Goal: Task Accomplishment & Management: Complete application form

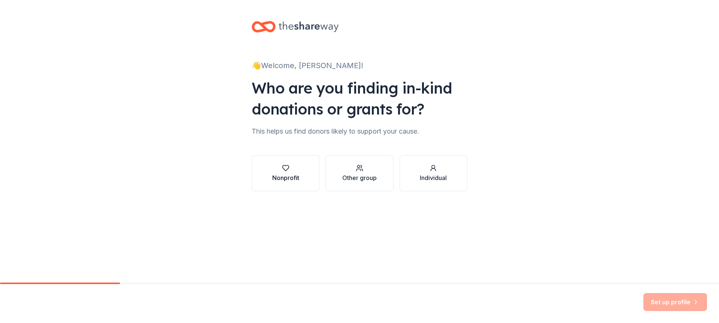
click at [277, 177] on div "Nonprofit" at bounding box center [285, 177] width 27 height 9
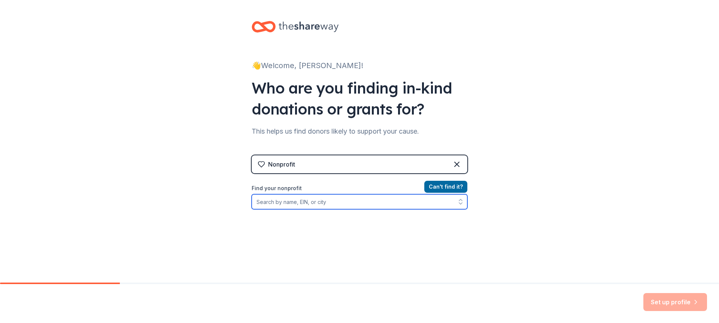
click at [334, 203] on input "Find your nonprofit" at bounding box center [360, 201] width 216 height 15
paste input "[US_EMPLOYER_IDENTIFICATION_NUMBER]"
type input "[US_EMPLOYER_IDENTIFICATION_NUMBER]"
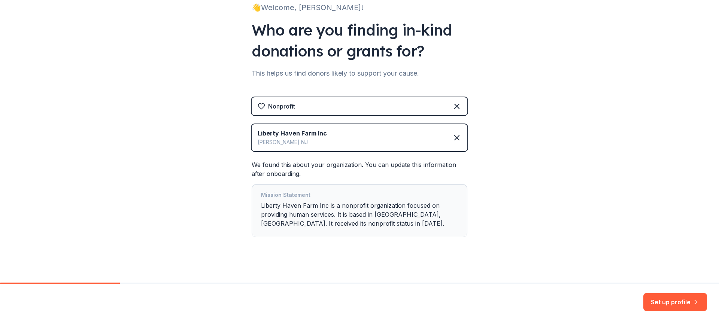
scroll to position [64, 0]
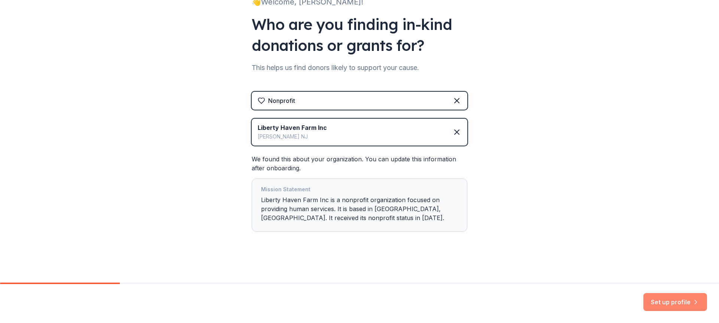
click at [670, 302] on button "Set up profile" at bounding box center [675, 302] width 64 height 18
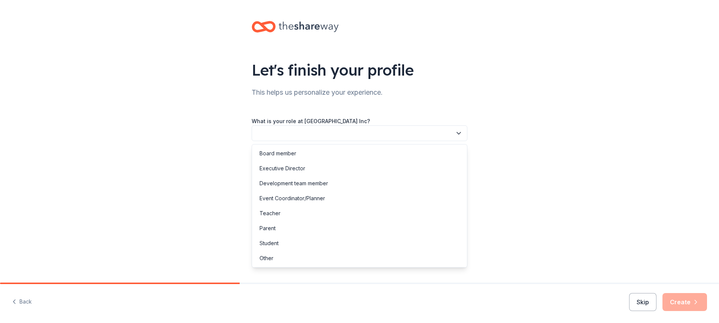
click at [364, 129] on button "button" at bounding box center [360, 133] width 216 height 16
click at [294, 196] on div "Event Coordinator/Planner" at bounding box center [292, 198] width 66 height 9
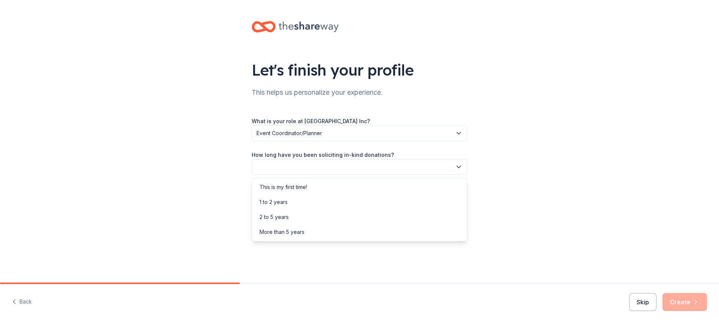
click at [293, 162] on button "button" at bounding box center [360, 167] width 216 height 16
click at [292, 184] on div "This is my first time!" at bounding box center [283, 187] width 48 height 9
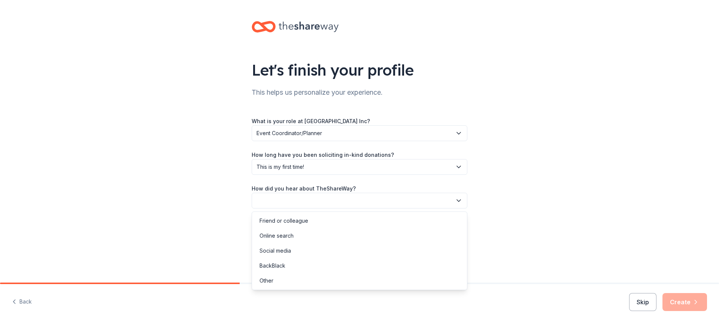
click at [310, 195] on button "button" at bounding box center [360, 201] width 216 height 16
click at [298, 220] on div "Friend or colleague" at bounding box center [283, 220] width 49 height 9
click at [687, 301] on button "Create" at bounding box center [684, 302] width 45 height 18
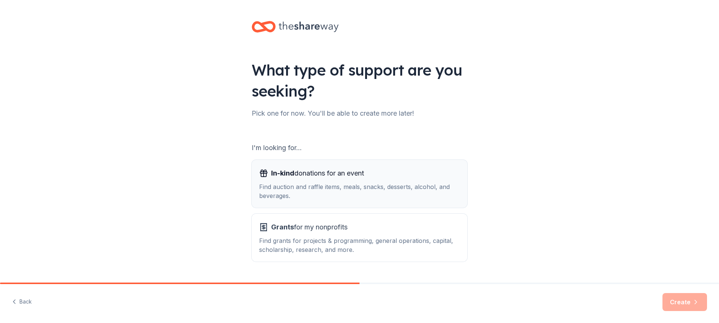
click at [316, 194] on div "Find auction and raffle items, meals, snacks, desserts, alcohol, and beverages." at bounding box center [359, 191] width 201 height 18
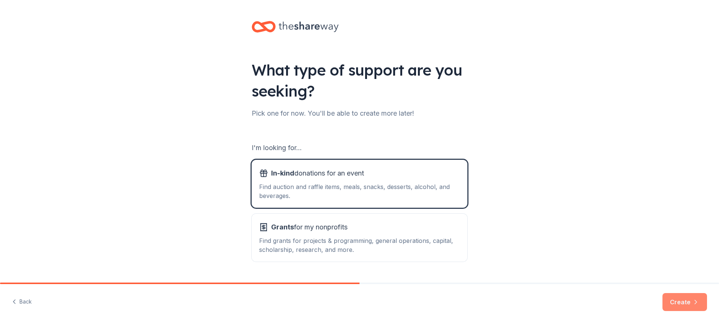
click at [679, 298] on button "Create" at bounding box center [684, 302] width 45 height 18
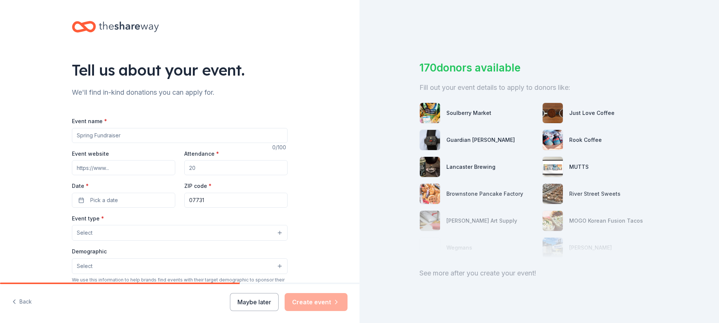
click at [118, 141] on input "Event name *" at bounding box center [180, 135] width 216 height 15
drag, startPoint x: 93, startPoint y: 135, endPoint x: 67, endPoint y: 137, distance: 26.3
click at [67, 137] on div "Tell us about your event. We'll find in-kind donations you can apply for. Event…" at bounding box center [180, 249] width 240 height 498
click at [126, 134] on input "Event name *" at bounding box center [180, 135] width 216 height 15
click at [135, 135] on input "Event name *" at bounding box center [180, 135] width 216 height 15
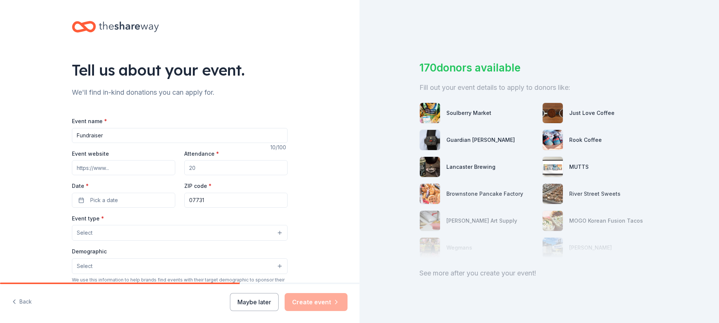
type input "Fundraiser"
click at [129, 170] on input "Event website" at bounding box center [123, 167] width 103 height 15
type input "[DOMAIN_NAME]"
click at [199, 167] on input "Attendance *" at bounding box center [235, 167] width 103 height 15
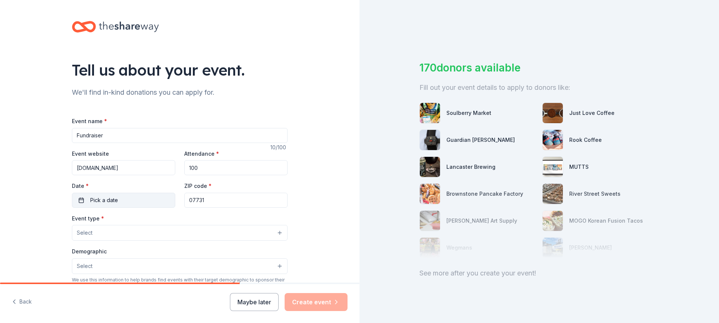
type input "100"
click at [113, 198] on span "Pick a date" at bounding box center [104, 200] width 28 height 9
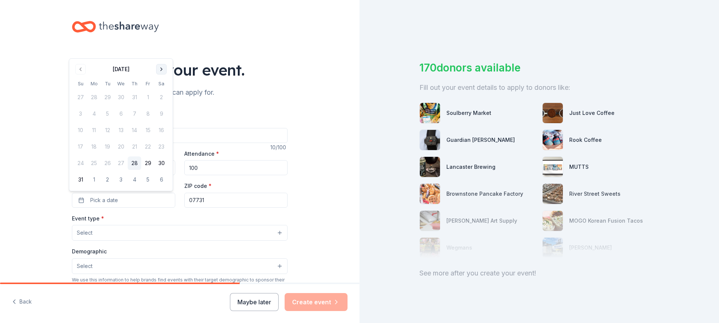
click at [160, 69] on button "Go to next month" at bounding box center [161, 69] width 10 height 10
click at [164, 143] on button "20" at bounding box center [161, 146] width 13 height 13
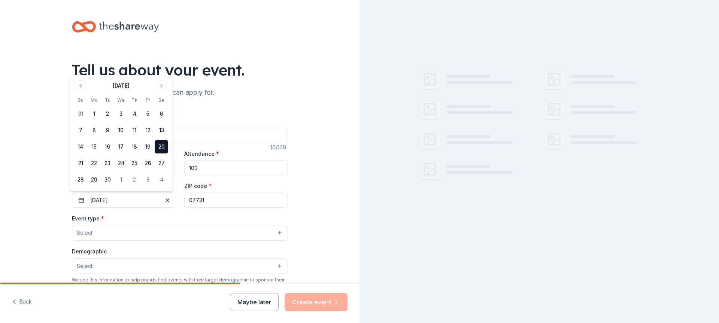
click at [143, 232] on button "Select" at bounding box center [180, 233] width 216 height 16
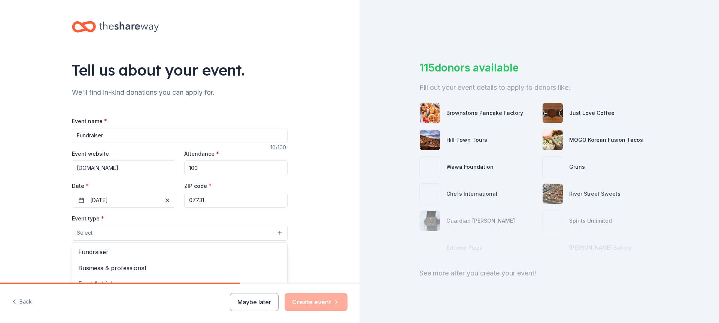
scroll to position [37, 0]
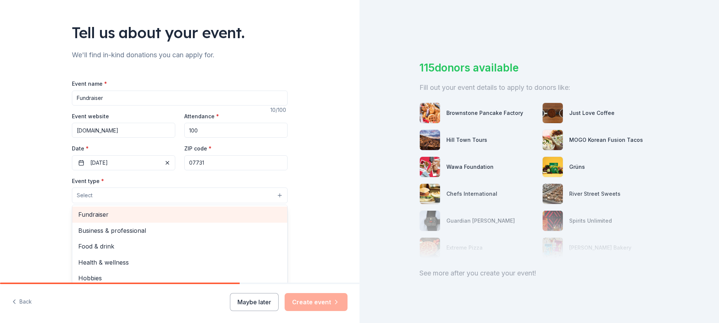
click at [104, 217] on span "Fundraiser" at bounding box center [179, 215] width 203 height 10
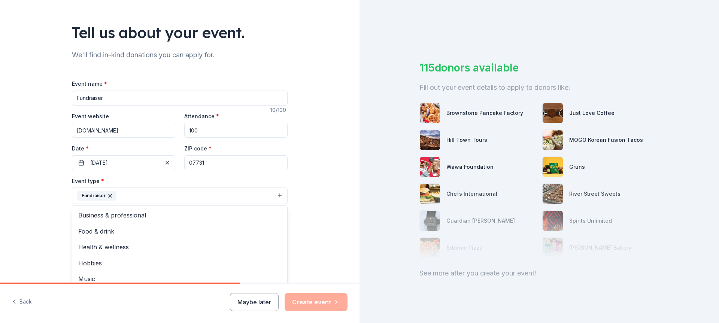
click at [321, 185] on div "Tell us about your event. We'll find in-kind donations you can apply for. Event…" at bounding box center [179, 212] width 359 height 499
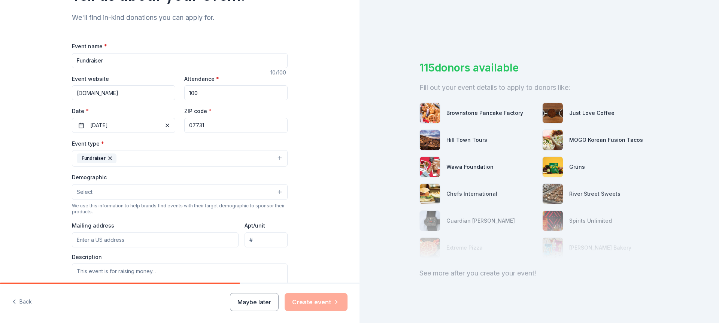
click at [145, 195] on button "Select" at bounding box center [180, 192] width 216 height 16
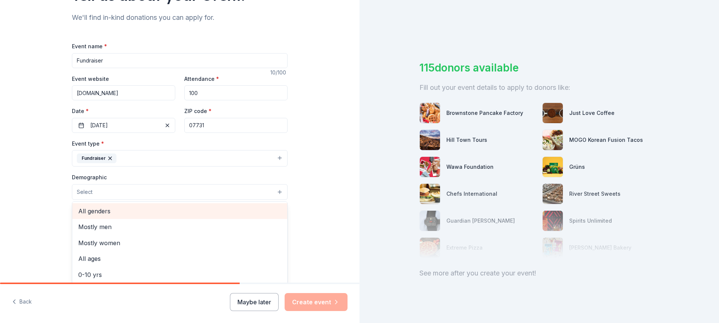
click at [114, 209] on span "All genders" at bounding box center [179, 211] width 203 height 10
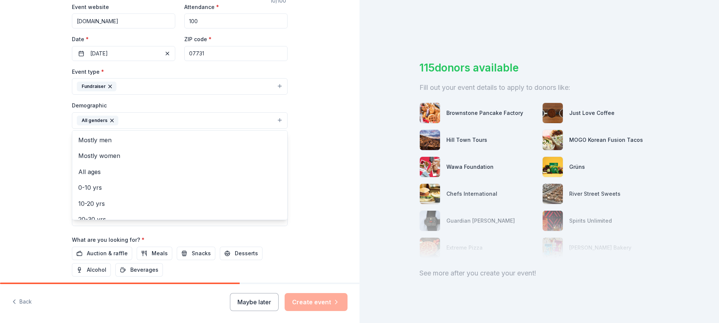
scroll to position [150, 0]
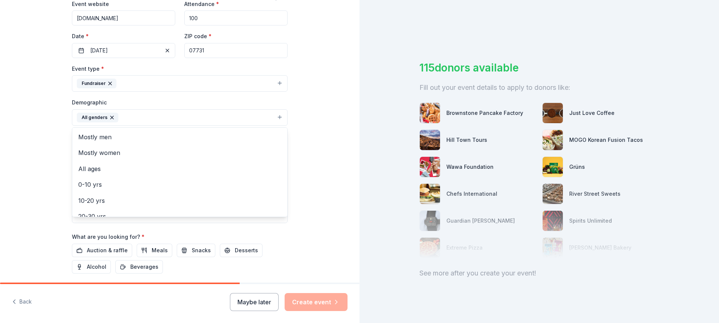
click at [314, 142] on div "Tell us about your event. We'll find in-kind donations you can apply for. Event…" at bounding box center [179, 100] width 359 height 500
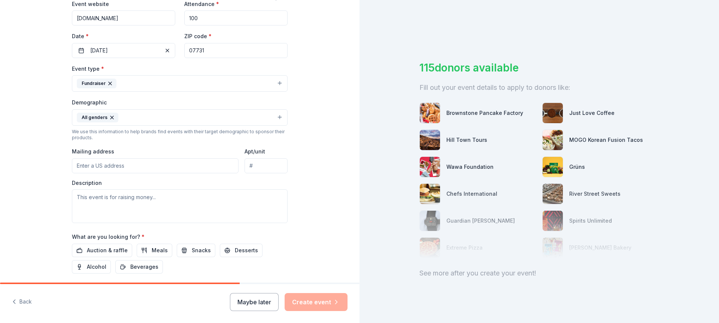
click at [158, 171] on input "Mailing address" at bounding box center [155, 165] width 167 height 15
click at [158, 170] on input "Mailing address" at bounding box center [155, 165] width 167 height 15
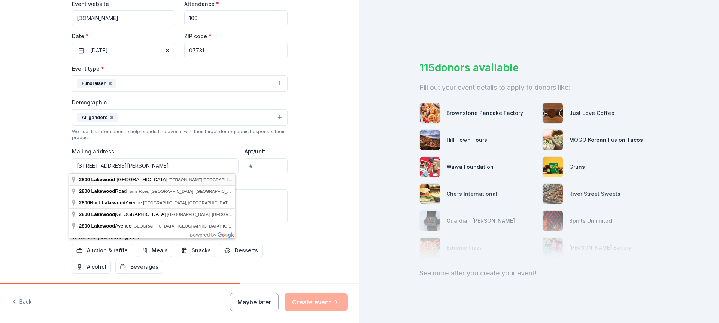
type input "[STREET_ADDRESS][PERSON_NAME]"
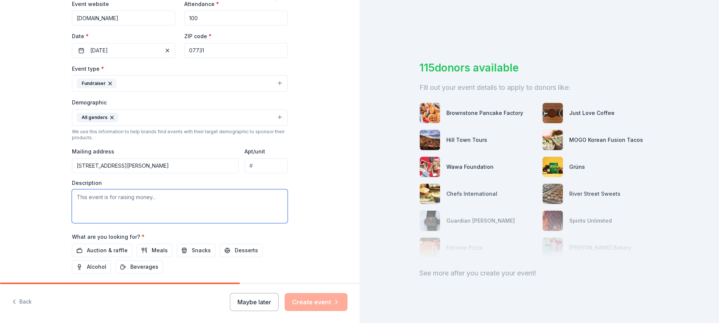
click at [172, 197] on textarea at bounding box center [180, 206] width 216 height 34
drag, startPoint x: 172, startPoint y: 197, endPoint x: 70, endPoint y: 205, distance: 102.1
click at [72, 205] on textarea at bounding box center [180, 206] width 216 height 34
paste textarea "[US_EMPLOYER_IDENTIFICATION_NUMBER]"
type textarea "[US_EMPLOYER_IDENTIFICATION_NUMBER]"
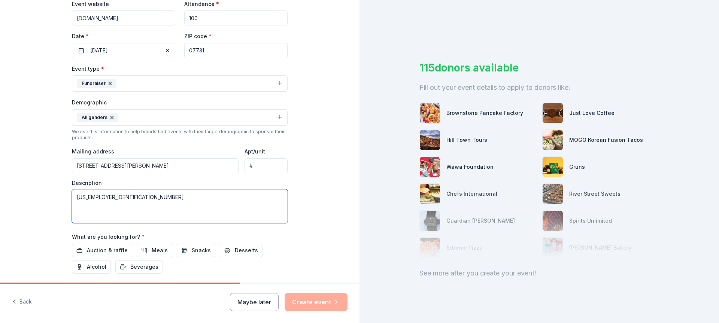
drag, startPoint x: 110, startPoint y: 198, endPoint x: 63, endPoint y: 197, distance: 47.5
click at [63, 197] on div "Tell us about your event. We'll find in-kind donations you can apply for. Event…" at bounding box center [180, 100] width 240 height 500
click at [142, 199] on textarea at bounding box center [180, 206] width 216 height 34
paste textarea "Our mission is to create a safe, healing, and joyful environment where individu…"
click at [114, 198] on textarea "Our mission is to create a safe, healing, and joyful environment where individu…" at bounding box center [180, 206] width 216 height 34
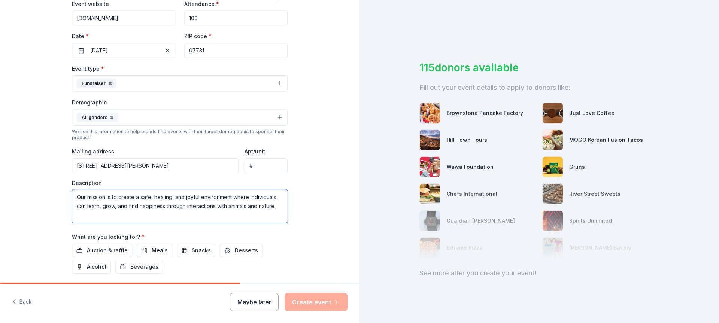
drag, startPoint x: 109, startPoint y: 198, endPoint x: 66, endPoint y: 198, distance: 43.8
click at [66, 198] on div "Tell us about your event. We'll find in-kind donations you can apply for. Event…" at bounding box center [180, 100] width 240 height 500
type textarea "Raise money to create a safe, healing, and joyful environment where individuals…"
click at [109, 245] on button "Auction & raffle" at bounding box center [102, 250] width 60 height 13
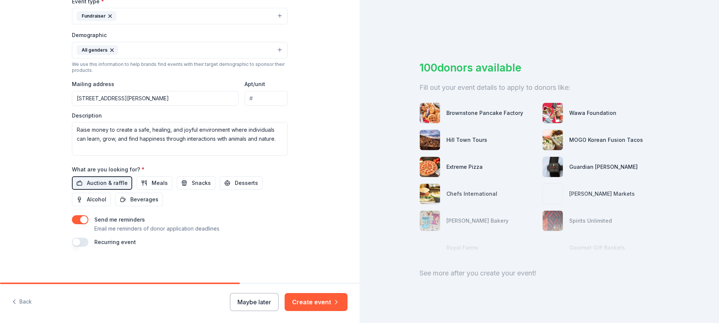
scroll to position [105, 0]
